Goal: Check status

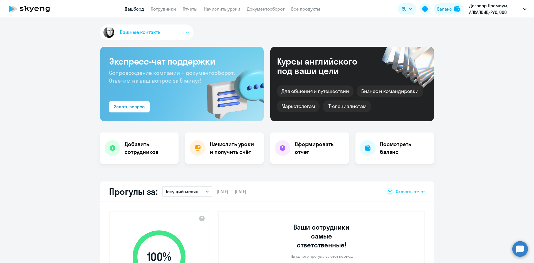
select select "30"
click at [475, 40] on li "#102263, АЛКАЛОИД-РУС, ООО" at bounding box center [485, 40] width 89 height 14
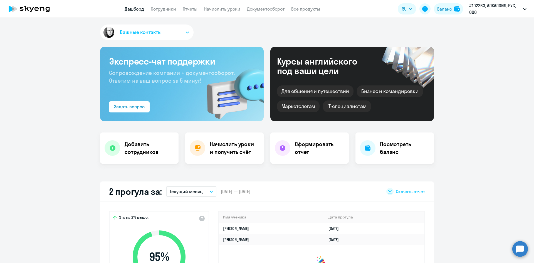
select select "30"
